Goal: Information Seeking & Learning: Learn about a topic

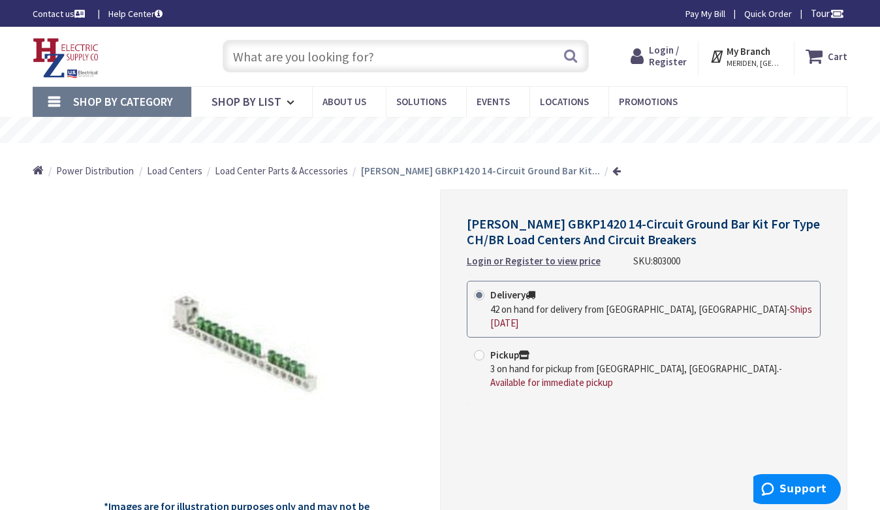
click at [347, 52] on input "text" at bounding box center [406, 56] width 366 height 33
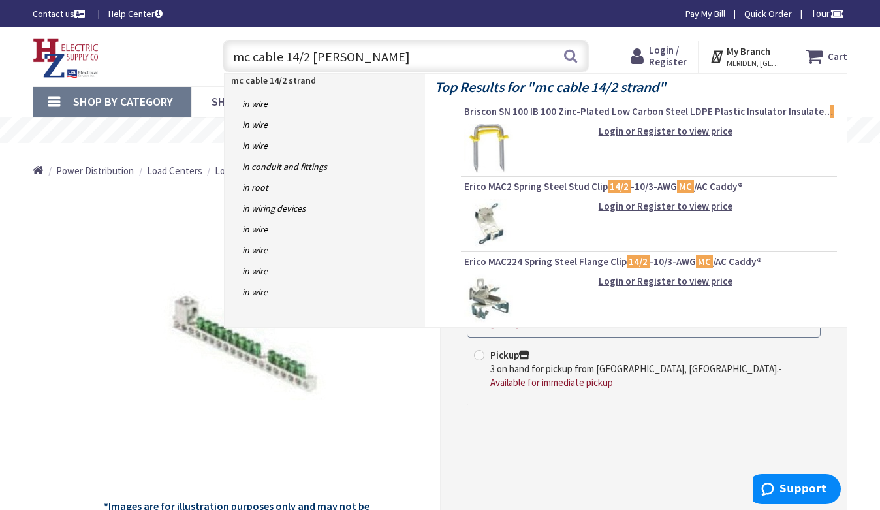
type input "mc cable 14/2 stranded"
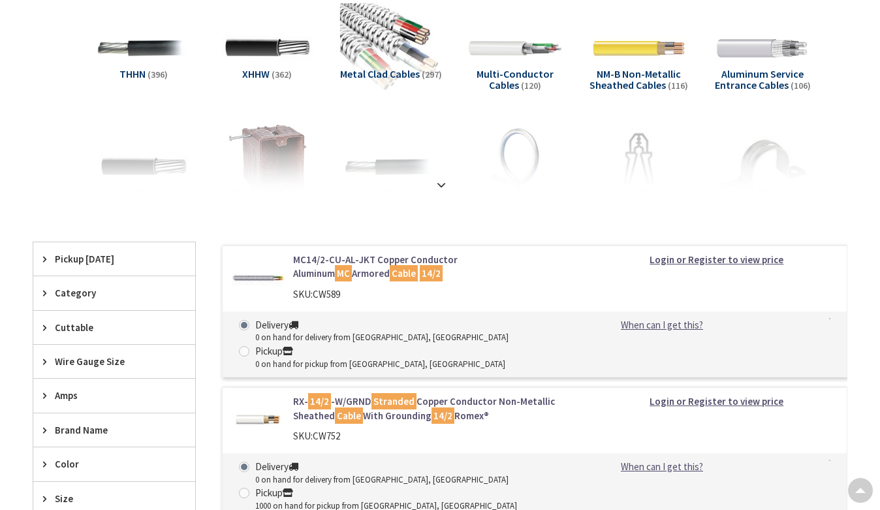
click at [398, 55] on img at bounding box center [391, 48] width 102 height 102
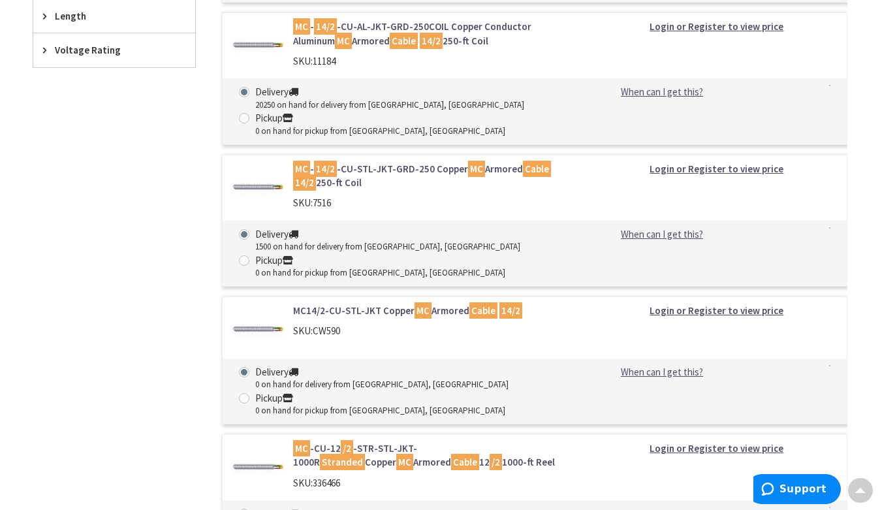
scroll to position [741, 0]
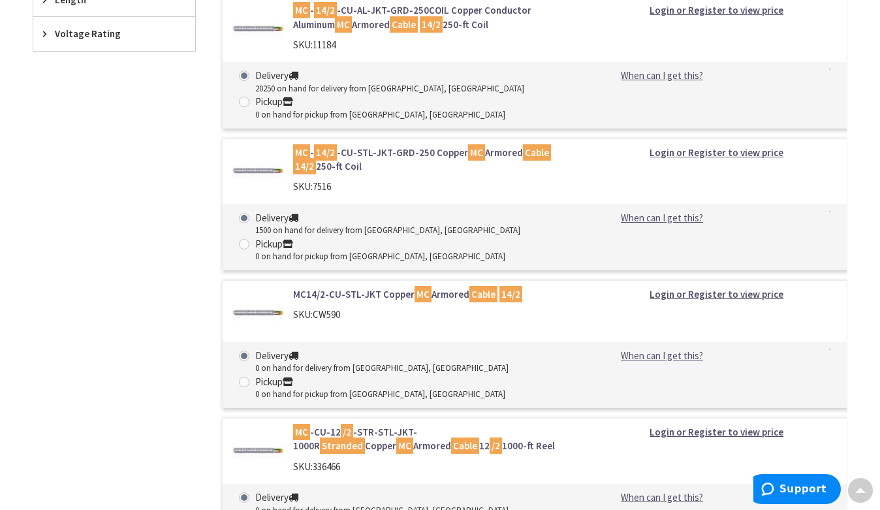
click at [417, 146] on link "MC - 14/2 -CU-STL-JKT-GRD-250 Copper MC Armored Cable 14/2 250-ft Coil" at bounding box center [435, 160] width 284 height 28
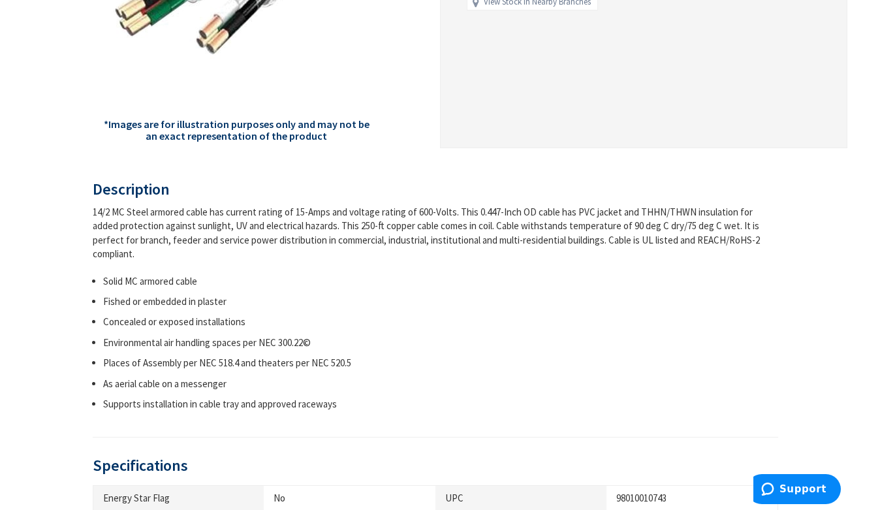
scroll to position [392, 0]
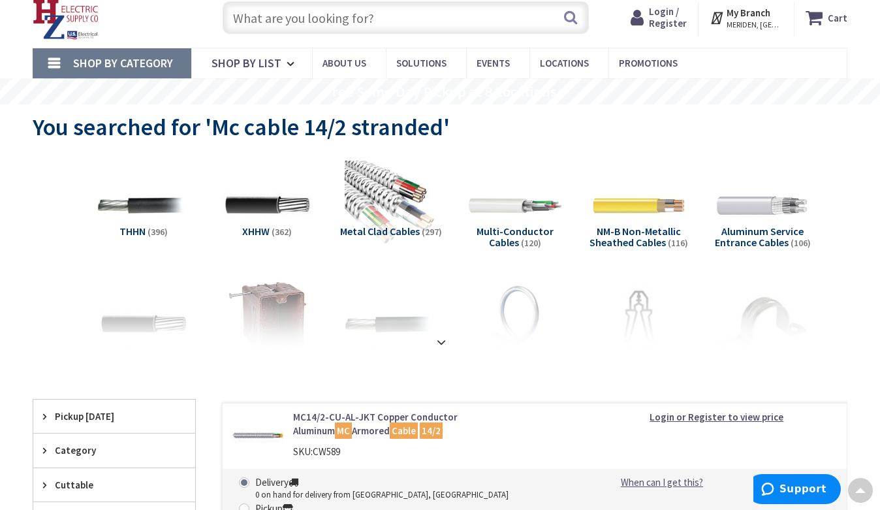
scroll to position [37, 0]
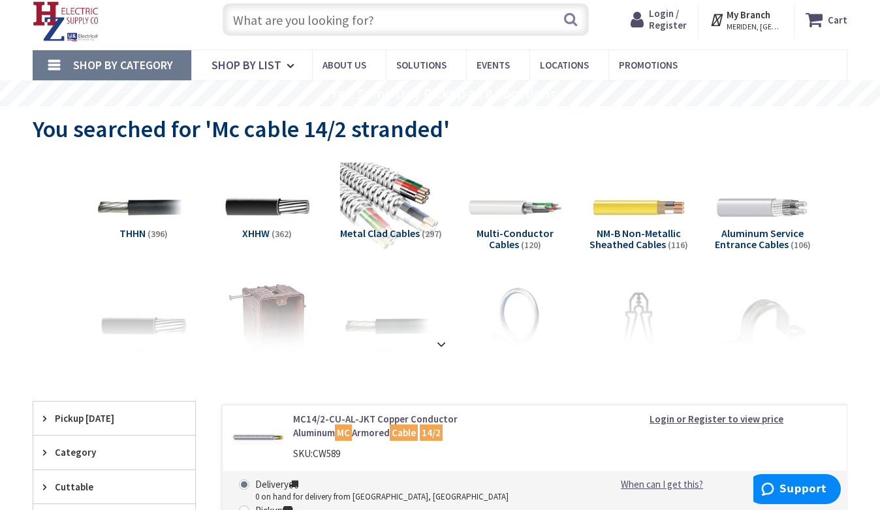
drag, startPoint x: 387, startPoint y: 213, endPoint x: 394, endPoint y: 214, distance: 7.3
click at [387, 213] on img at bounding box center [391, 208] width 102 height 102
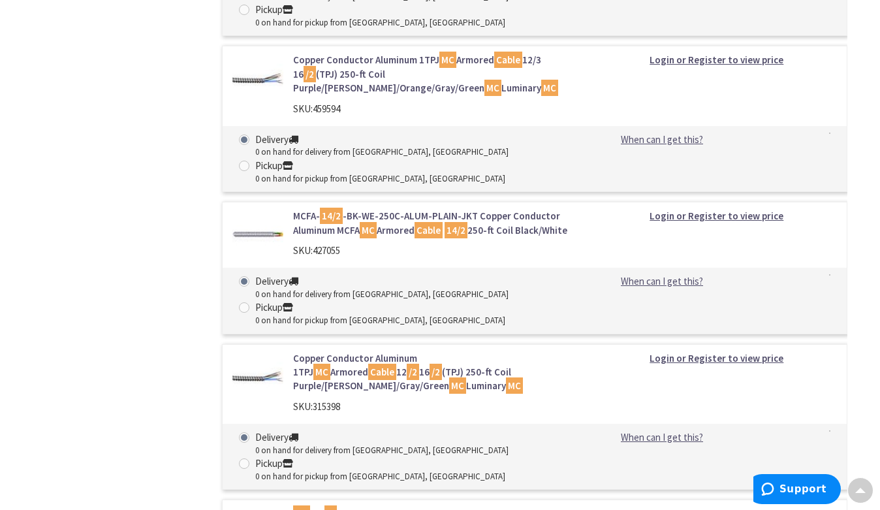
scroll to position [1263, 0]
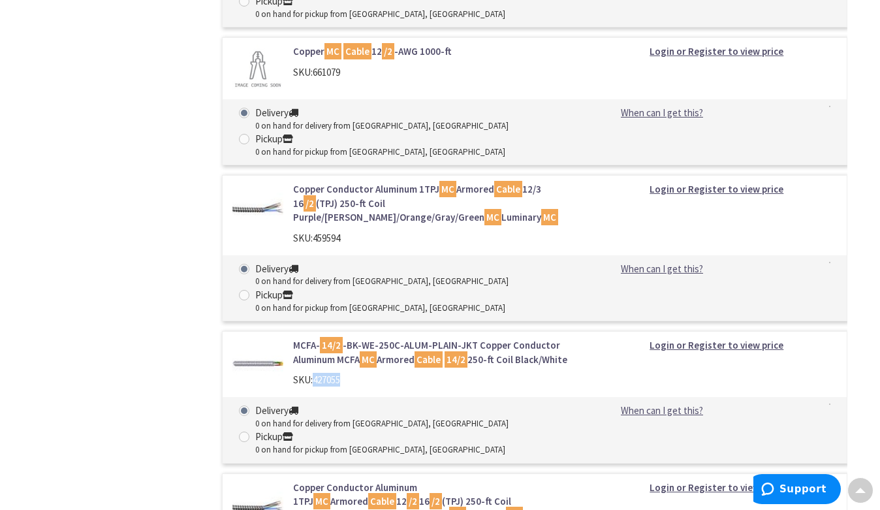
drag, startPoint x: 342, startPoint y: 221, endPoint x: 315, endPoint y: 226, distance: 27.2
click at [315, 374] on span "427055" at bounding box center [326, 380] width 27 height 12
copy span "427055"
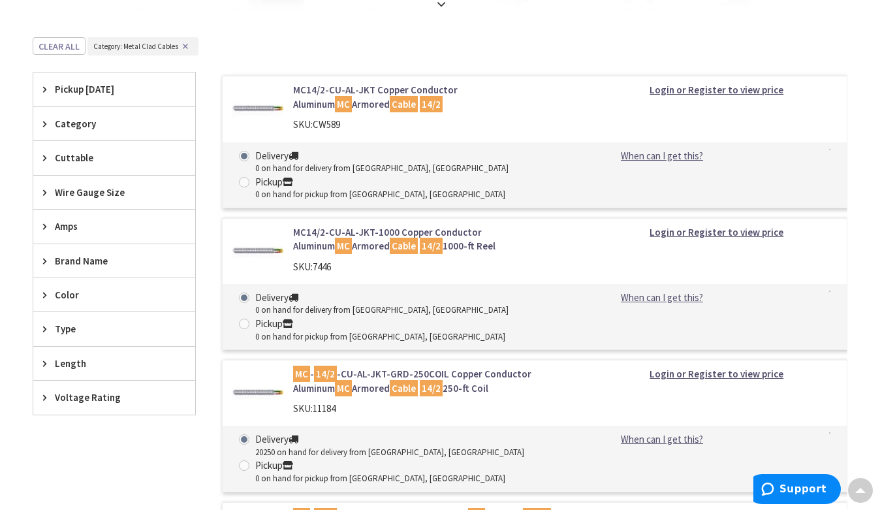
scroll to position [349, 0]
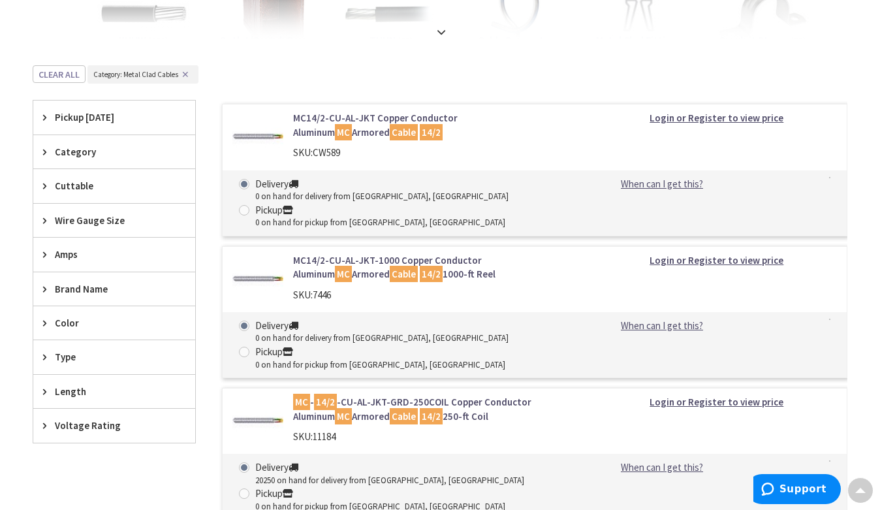
click at [381, 120] on link "MC14/2-CU-AL-JKT Copper Conductor Aluminum MC Armored Cable 14/2" at bounding box center [435, 125] width 284 height 28
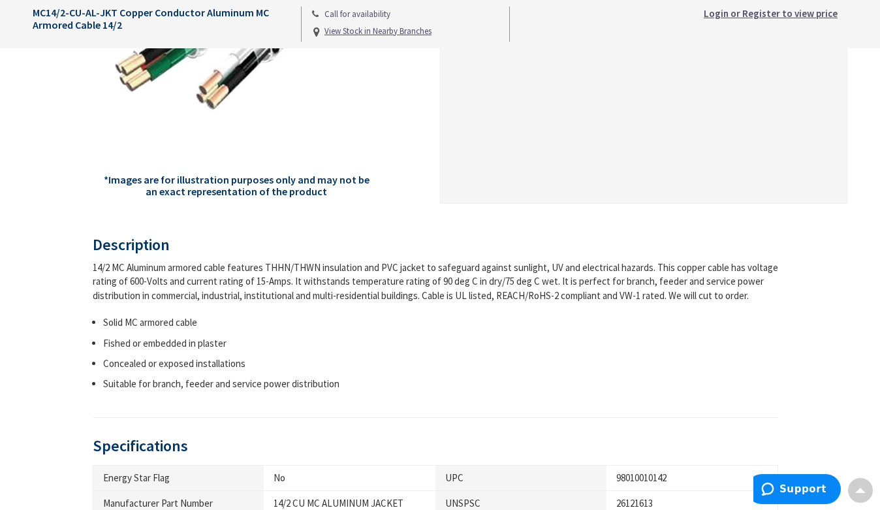
scroll to position [326, 0]
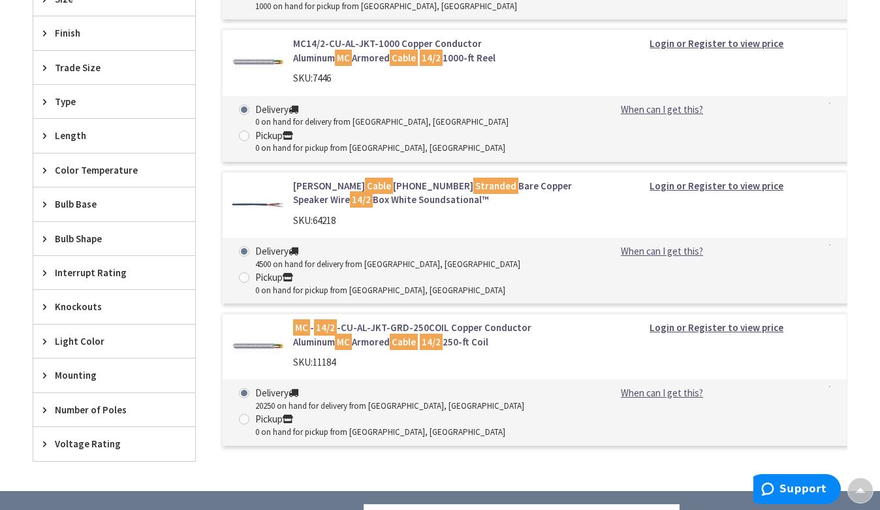
scroll to position [703, 0]
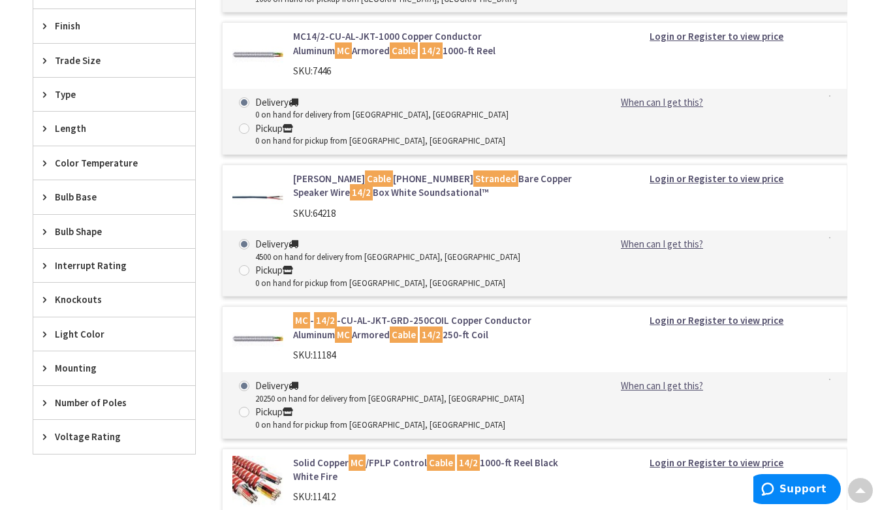
click at [411, 313] on link "MC - 14/2 -CU-AL-JKT-GRD-250COIL Copper Conductor Aluminum MC Armored Cable 14/…" at bounding box center [435, 327] width 284 height 28
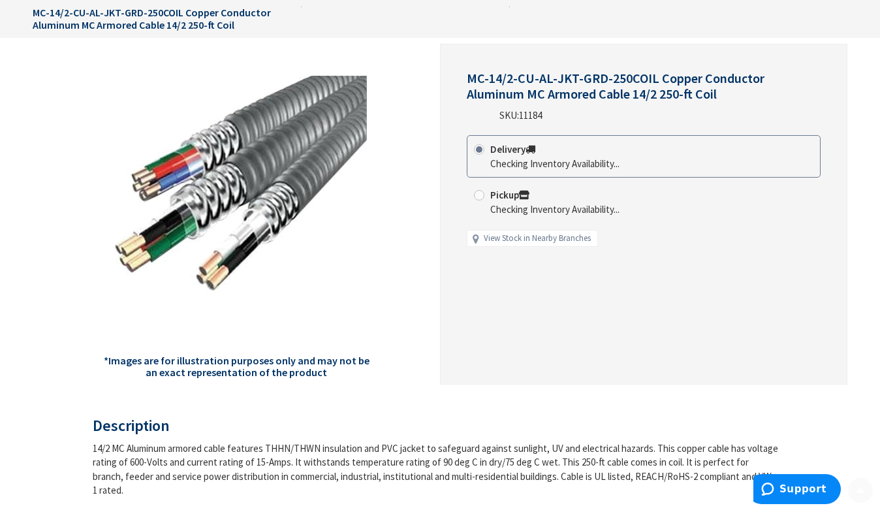
scroll to position [327, 0]
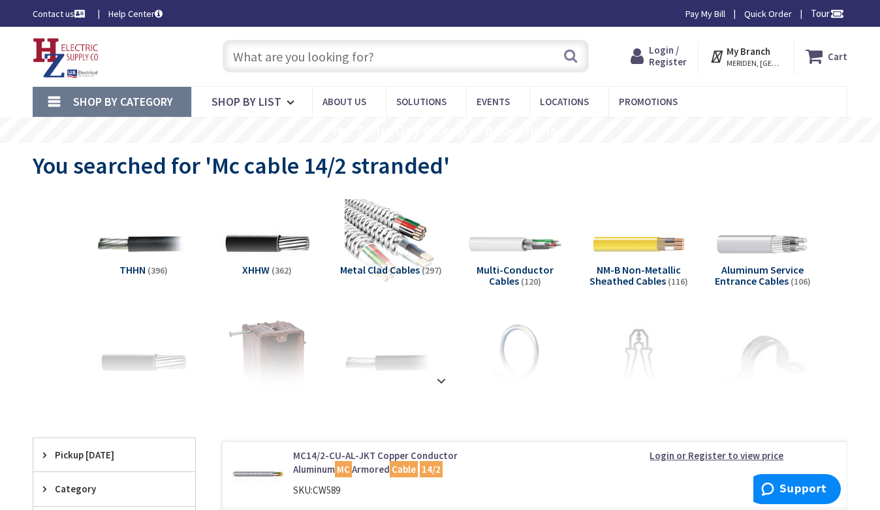
drag, startPoint x: 379, startPoint y: 62, endPoint x: 376, endPoint y: 18, distance: 44.5
click at [379, 62] on input "text" at bounding box center [406, 56] width 366 height 33
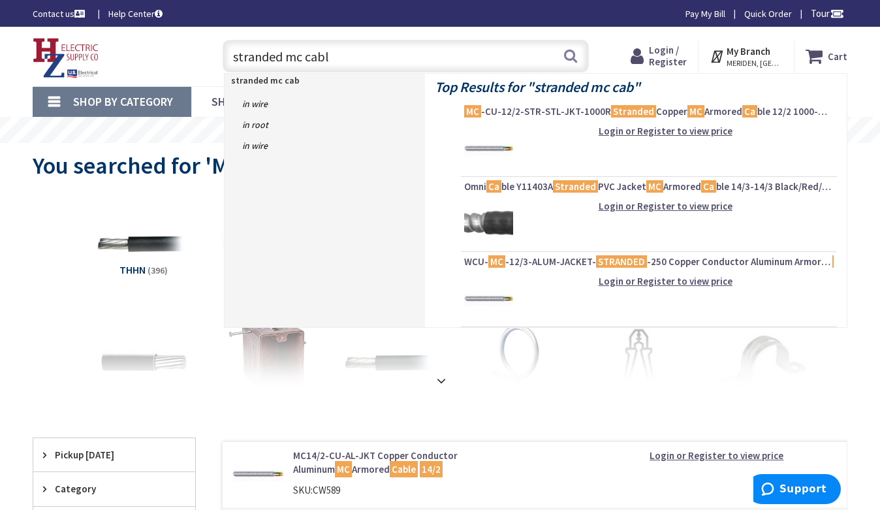
type input "stranded mc cable"
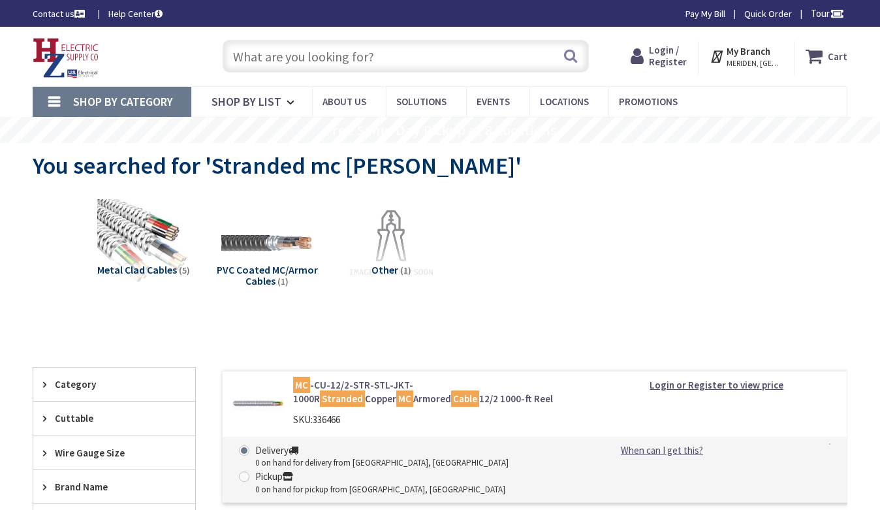
click at [78, 247] on div "Metal Clad Cables (5) PVC Coated MC/Armor Cables (1) Other (1)" at bounding box center [440, 254] width 769 height 125
click at [127, 223] on img at bounding box center [144, 244] width 102 height 102
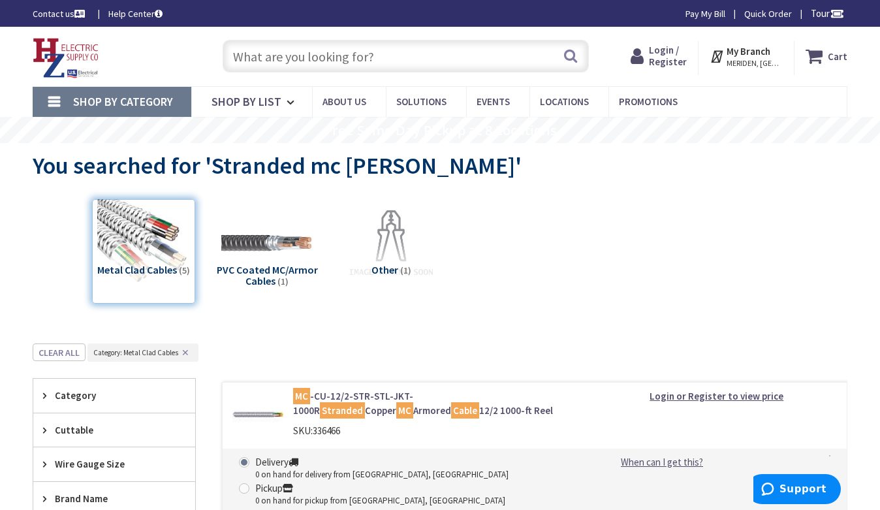
click at [300, 65] on input "text" at bounding box center [406, 56] width 366 height 33
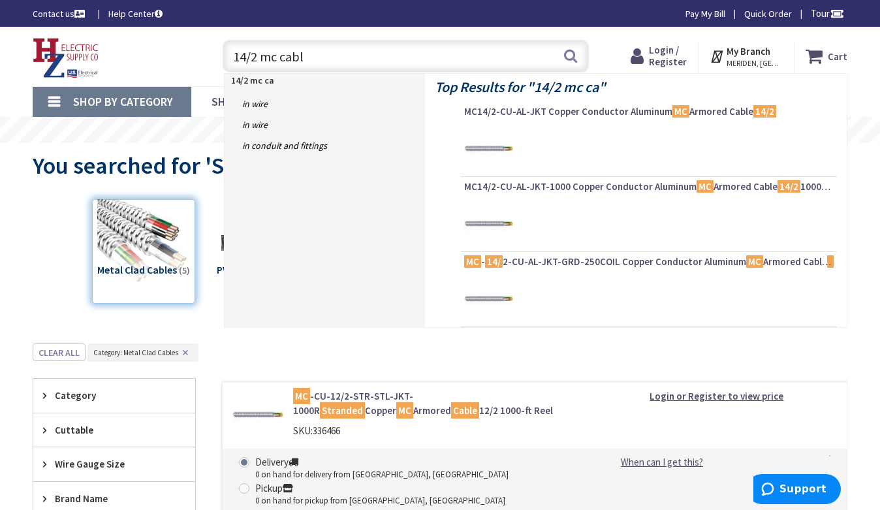
type input "14/2 mc cable"
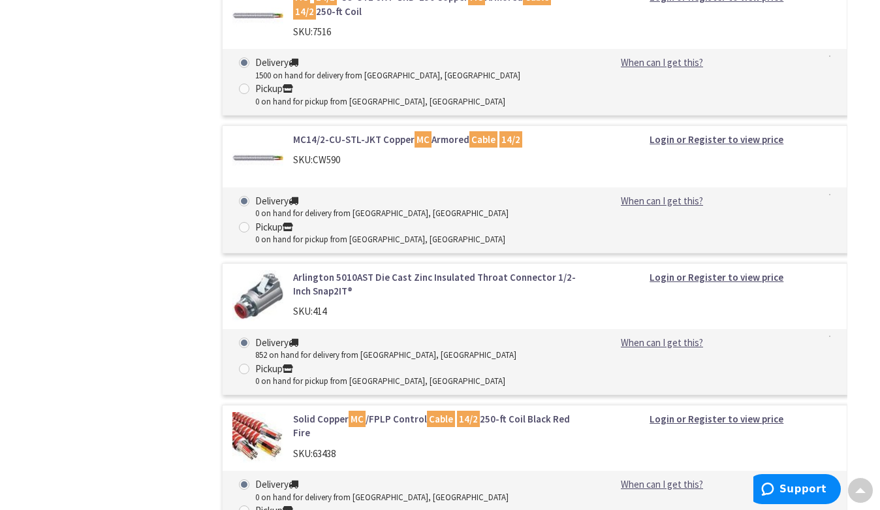
scroll to position [1973, 0]
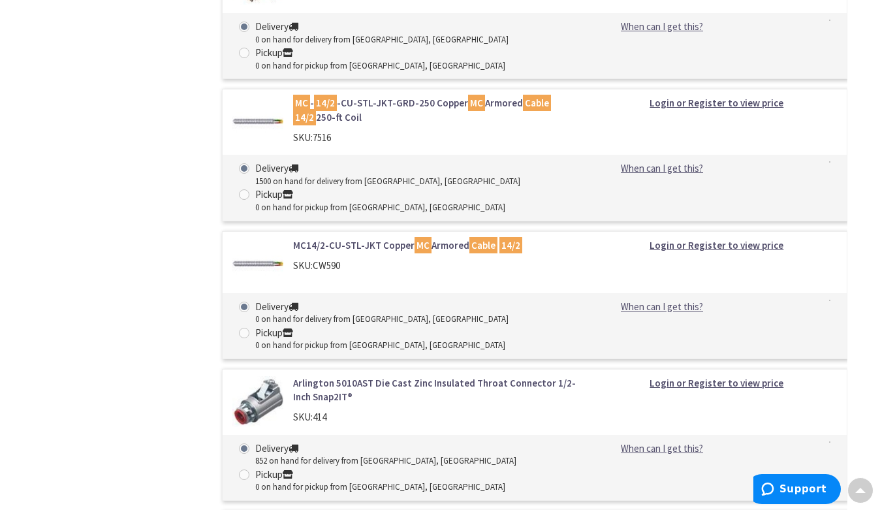
click at [453, 238] on link "MC14/2-CU-STL-JKT Copper MC Armored Cable 14/2" at bounding box center [435, 245] width 284 height 14
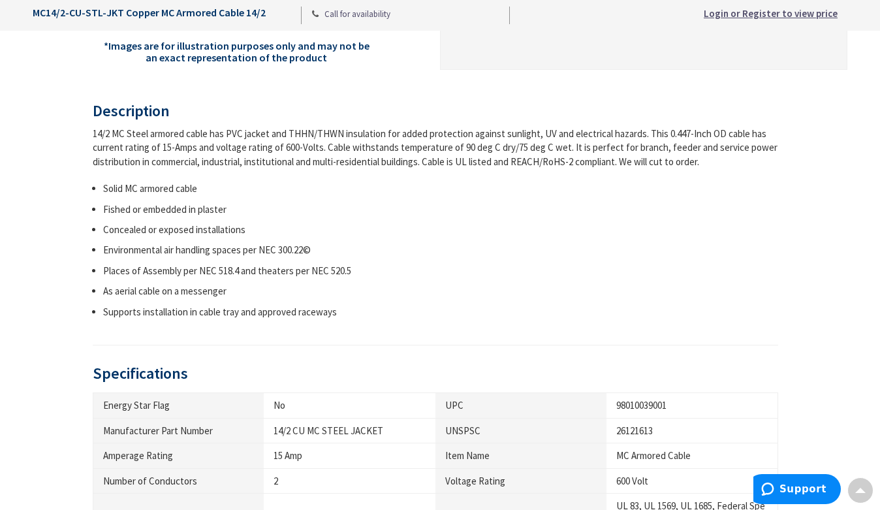
scroll to position [457, 0]
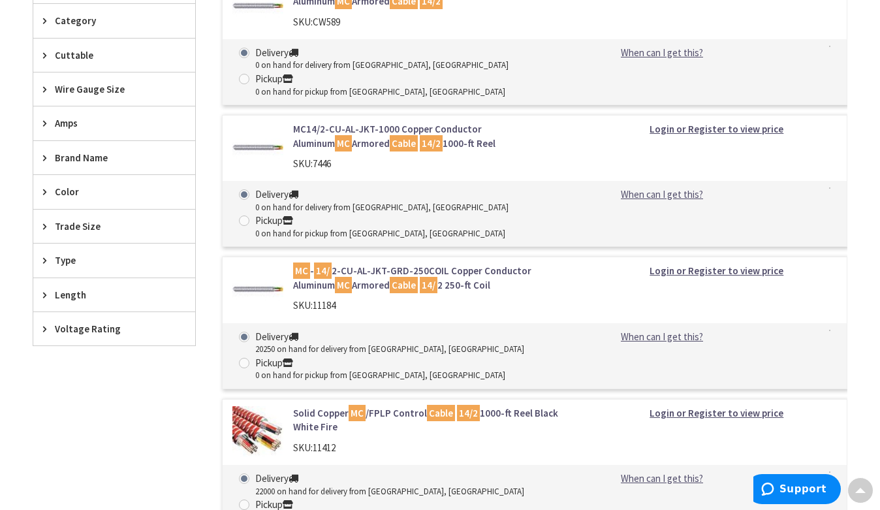
scroll to position [198, 0]
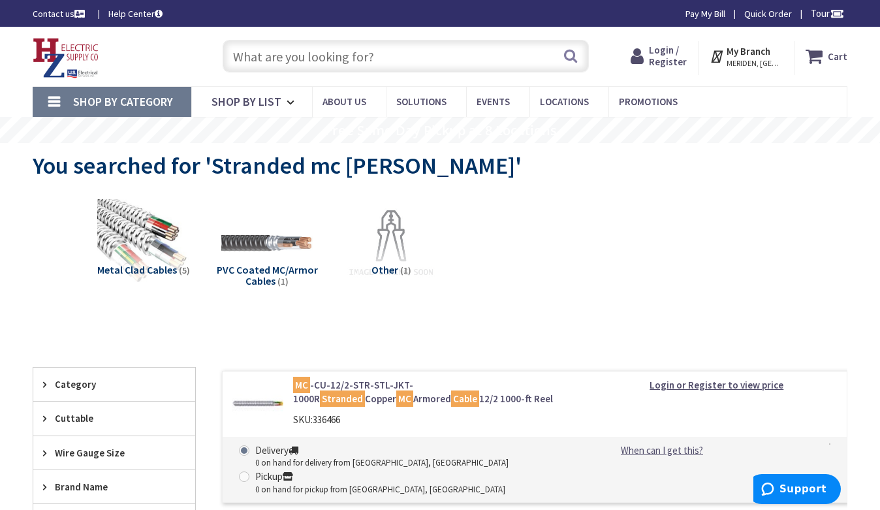
click at [80, 57] on img at bounding box center [66, 58] width 67 height 40
